Goal: Find specific page/section: Find specific page/section

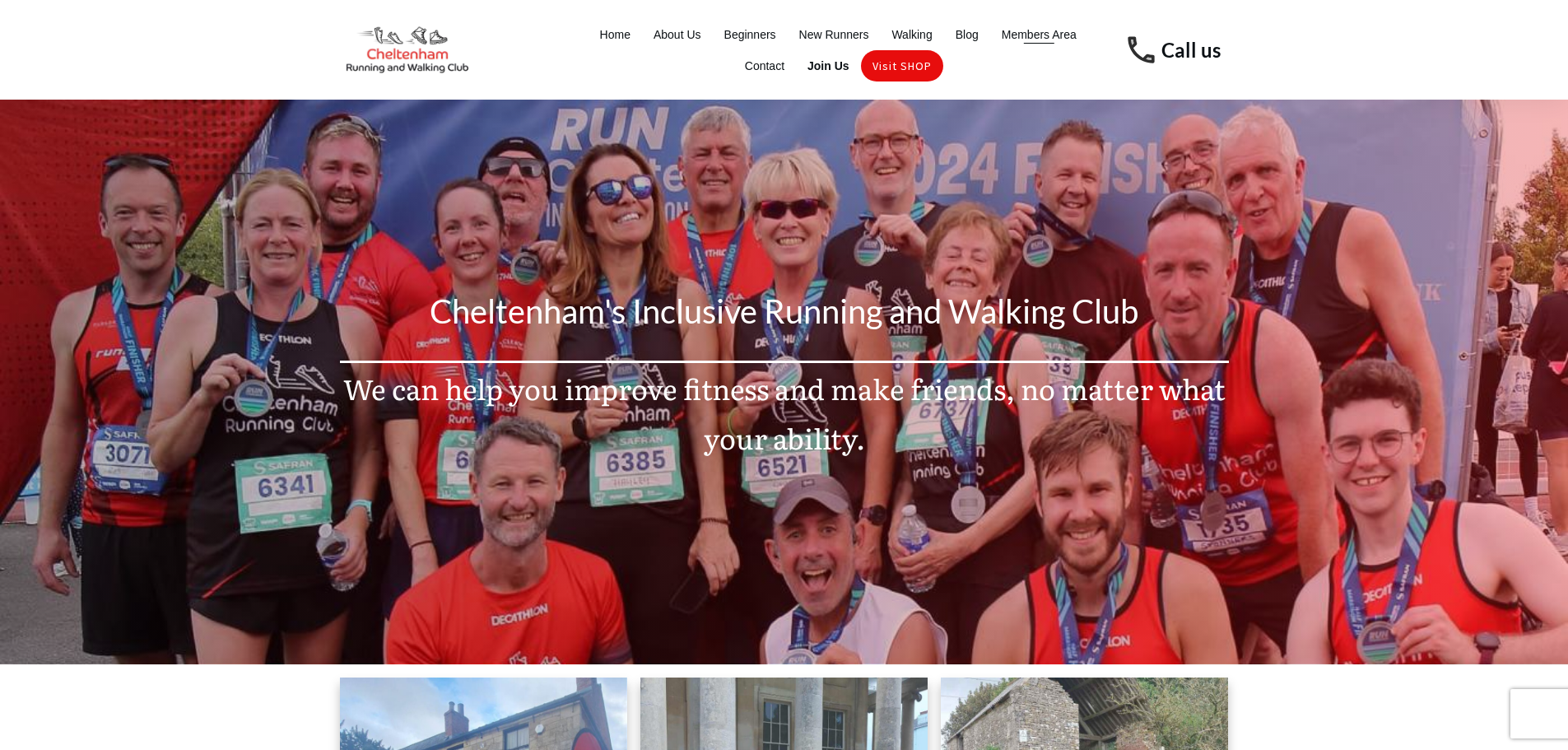
click at [1032, 32] on span "Members Area" at bounding box center [1039, 35] width 75 height 23
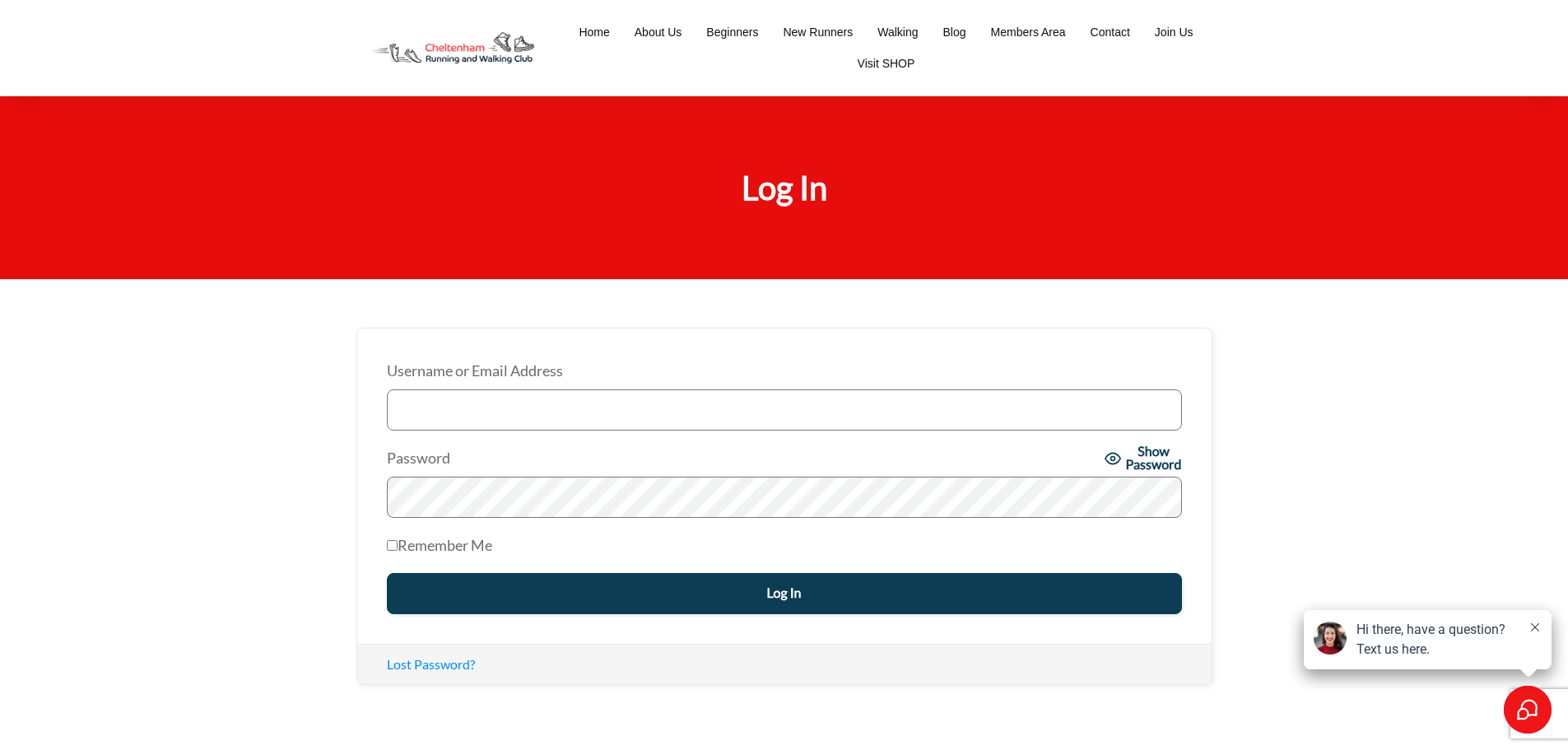
type input "[PERSON_NAME][EMAIL_ADDRESS][DOMAIN_NAME]"
click at [774, 588] on input "Log In" at bounding box center [784, 594] width 796 height 41
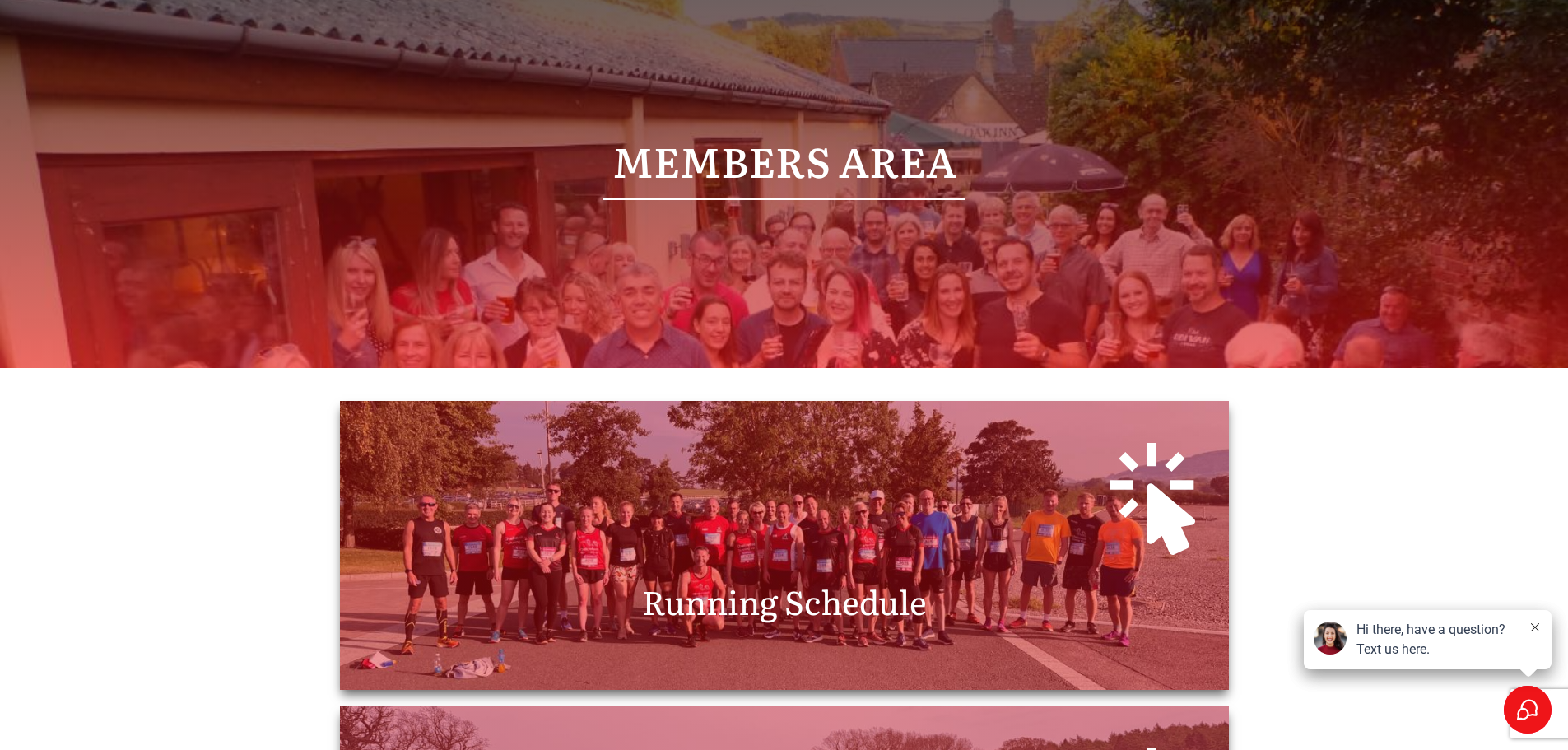
scroll to position [247, 0]
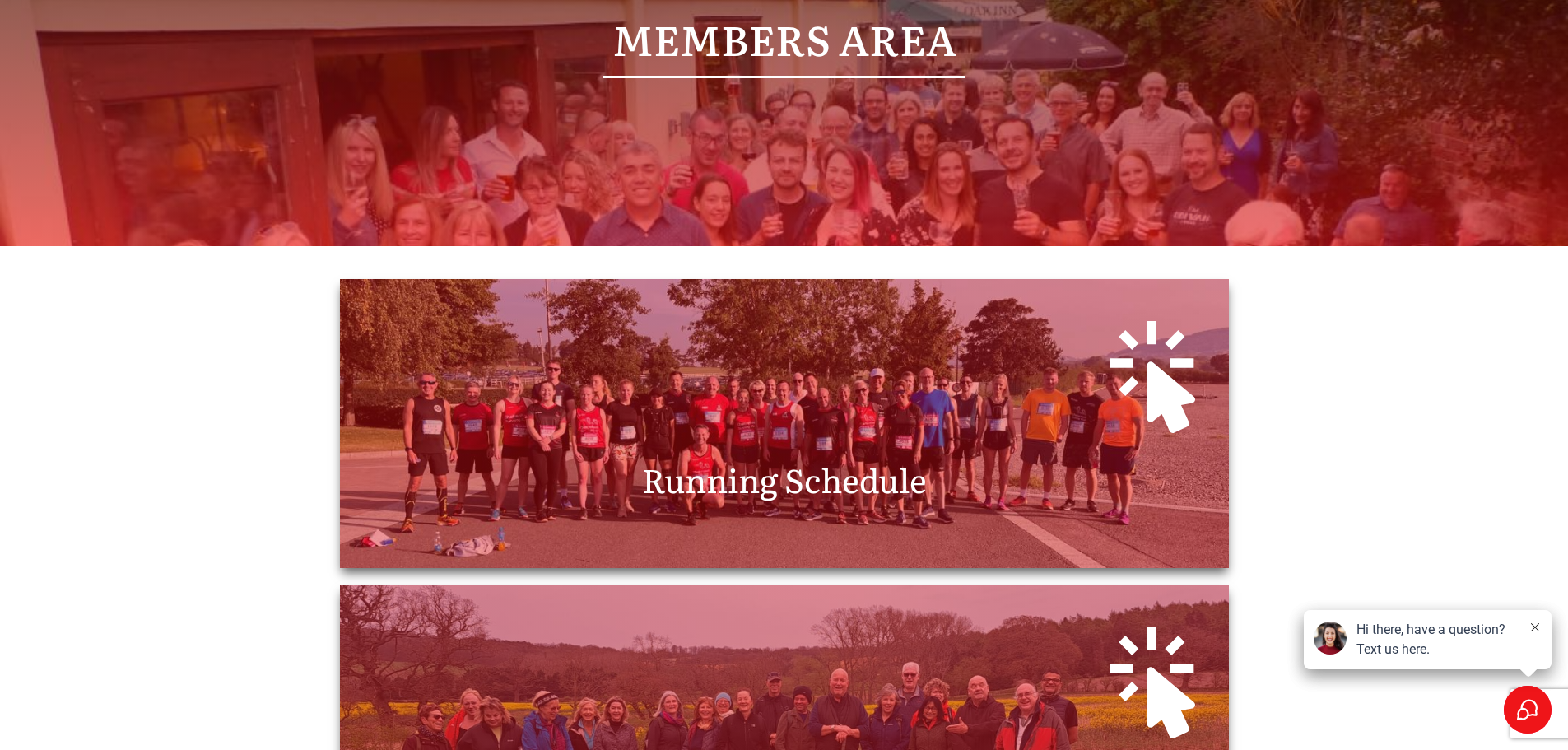
click at [829, 425] on div at bounding box center [784, 372] width 856 height 154
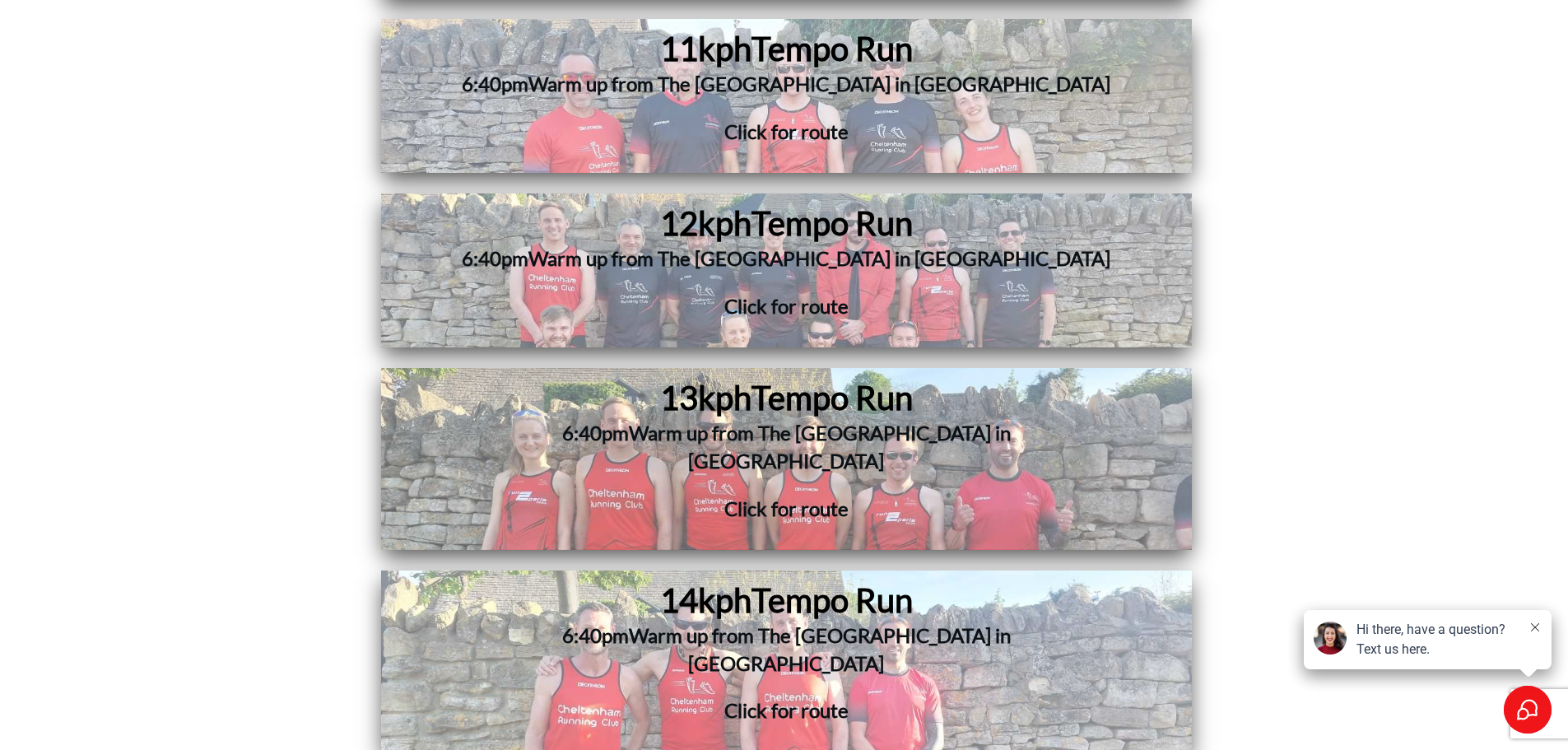
scroll to position [6917, 0]
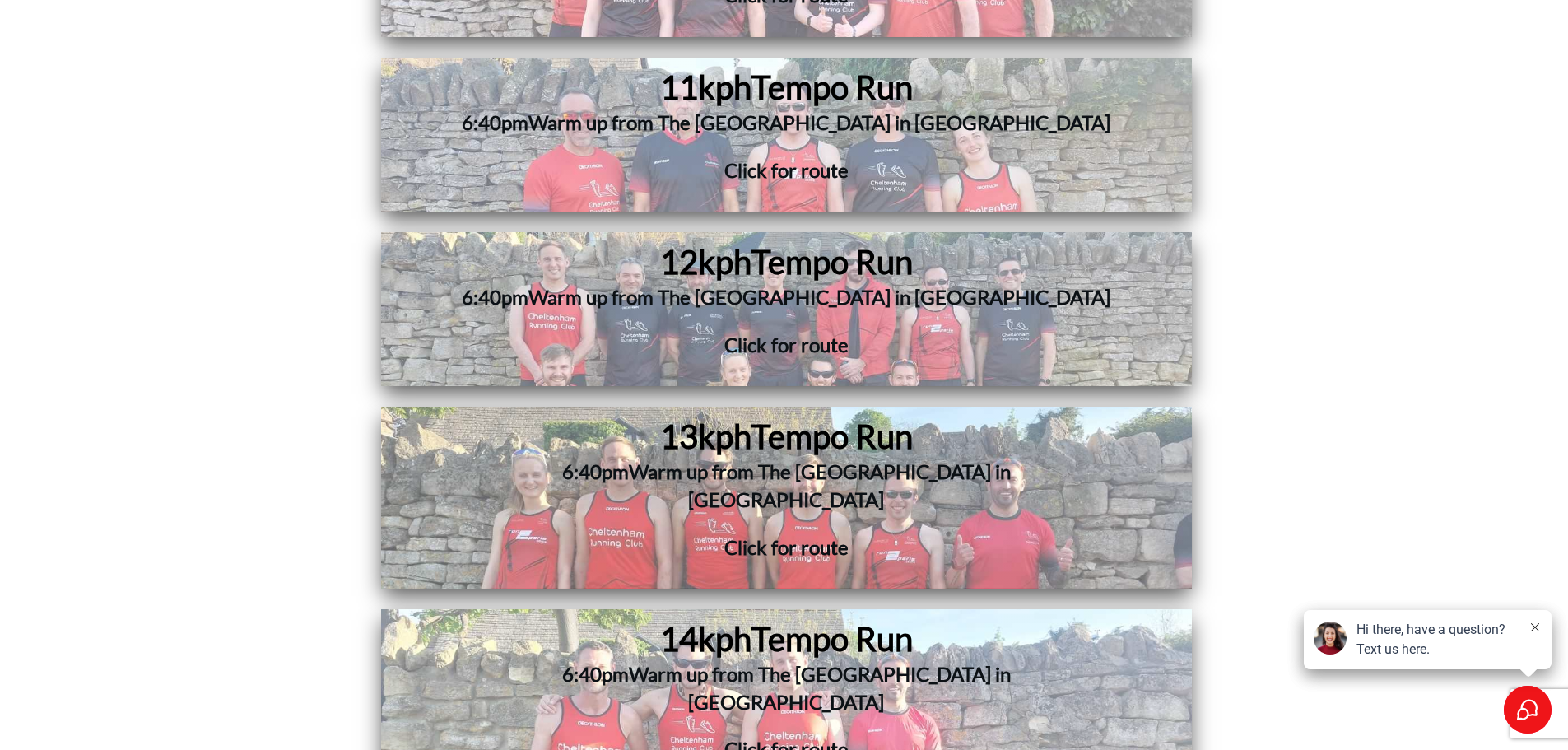
click at [775, 285] on span "Warm up from The Royal Oak in Prestbury" at bounding box center [820, 297] width 582 height 24
